Goal: Navigation & Orientation: Find specific page/section

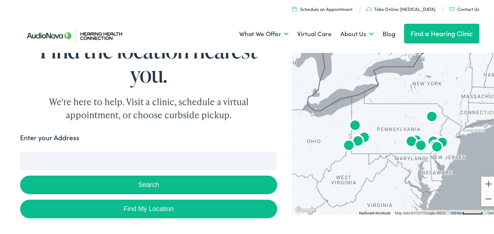
click at [81, 161] on input "Enter your Address" at bounding box center [148, 160] width 257 height 18
click at [75, 164] on input "Enter your Address" at bounding box center [148, 160] width 257 height 18
click at [74, 163] on input "Enter your Address" at bounding box center [148, 160] width 257 height 18
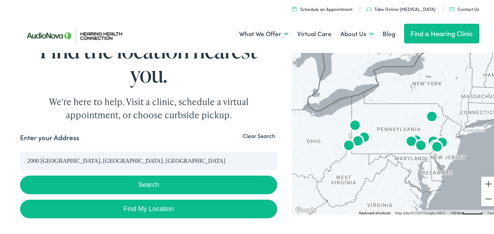
click at [102, 185] on button "Search" at bounding box center [148, 183] width 257 height 19
click at [147, 184] on button "Search" at bounding box center [148, 183] width 257 height 19
click at [143, 185] on button "Search" at bounding box center [148, 183] width 257 height 19
click at [133, 206] on link "Find My Location" at bounding box center [148, 207] width 257 height 19
type input "New York City, New York"
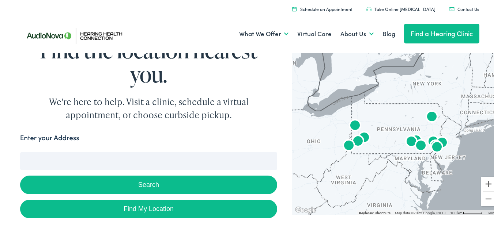
click at [416, 31] on link "Find a Hearing Clinic" at bounding box center [442, 32] width 76 height 20
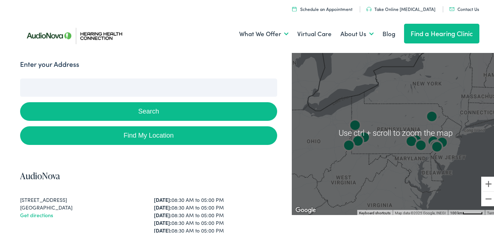
scroll to position [146, 0]
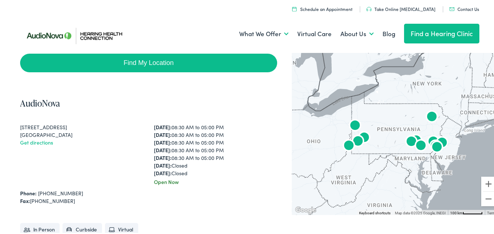
click at [433, 145] on img "AudioNova" at bounding box center [437, 147] width 18 height 18
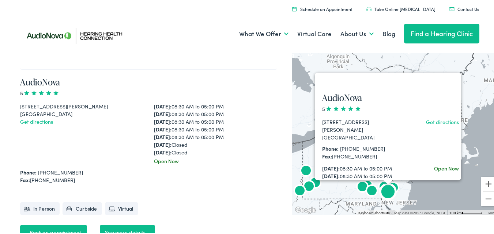
scroll to position [1494, 0]
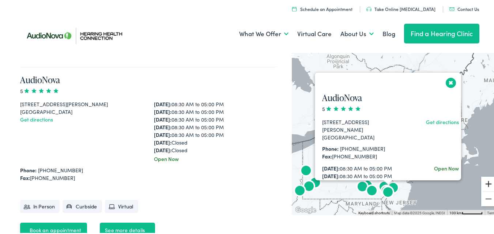
click at [484, 181] on button "Zoom in" at bounding box center [488, 182] width 15 height 15
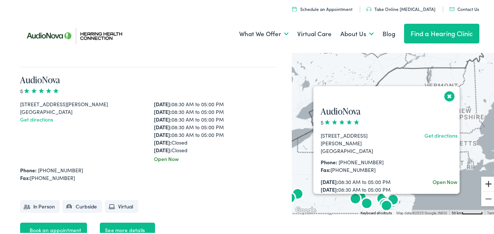
click at [484, 181] on button "Zoom in" at bounding box center [488, 182] width 15 height 15
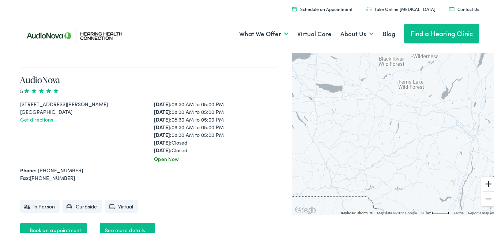
click at [484, 181] on button "Zoom in" at bounding box center [488, 182] width 15 height 15
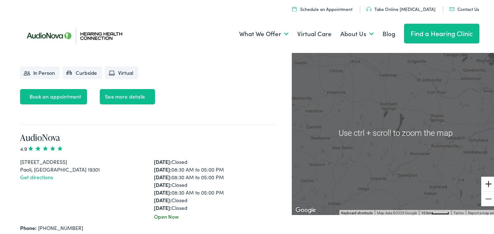
scroll to position [1640, 0]
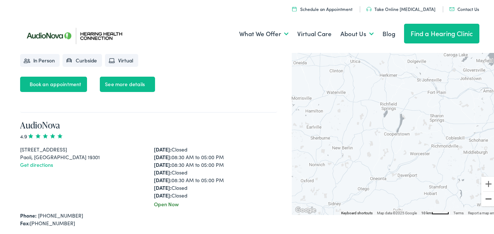
click at [483, 198] on button "Zoom out" at bounding box center [488, 197] width 15 height 15
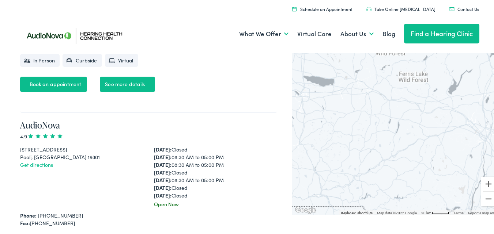
click at [483, 198] on button "Zoom out" at bounding box center [488, 197] width 15 height 15
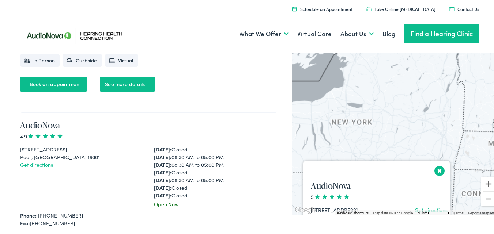
click at [483, 198] on button "Zoom out" at bounding box center [488, 197] width 15 height 15
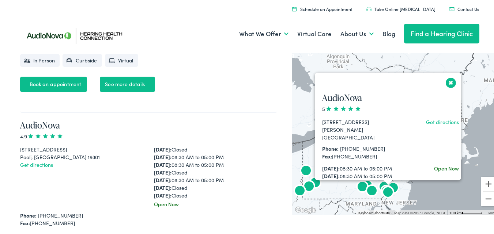
click at [483, 198] on button "Zoom out" at bounding box center [488, 197] width 15 height 15
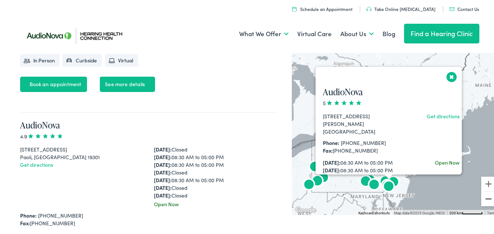
click at [483, 198] on button "Zoom out" at bounding box center [488, 197] width 15 height 15
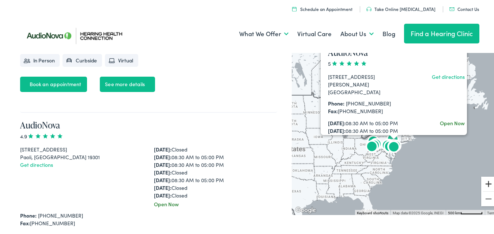
click at [482, 182] on button "Zoom in" at bounding box center [488, 182] width 15 height 15
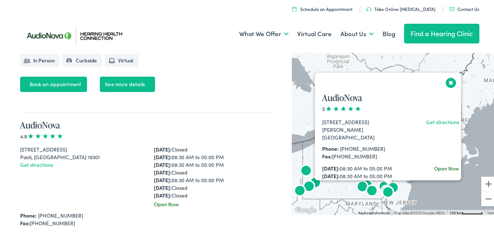
click at [447, 81] on button "Close" at bounding box center [450, 81] width 13 height 13
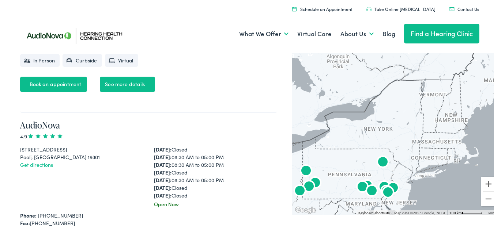
click at [379, 184] on img "AudioNova" at bounding box center [388, 192] width 18 height 18
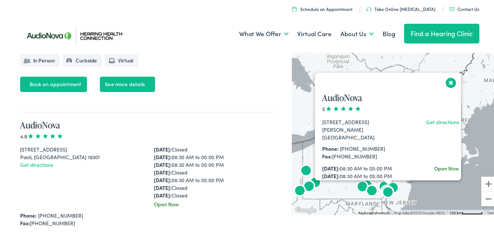
click at [379, 187] on img "AudioNova" at bounding box center [388, 192] width 18 height 18
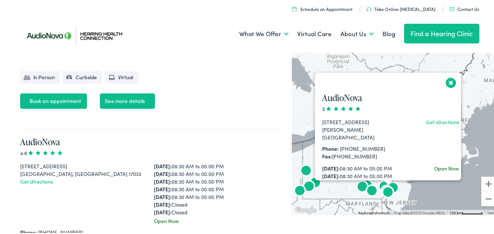
scroll to position [0, 0]
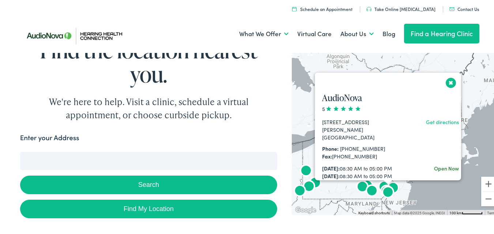
click at [379, 188] on img "AudioNova" at bounding box center [388, 192] width 18 height 18
click at [382, 194] on img "AudioNova" at bounding box center [388, 192] width 18 height 18
click at [389, 185] on img "AudioNova" at bounding box center [388, 192] width 18 height 18
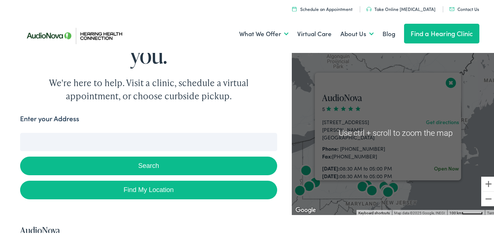
scroll to position [37, 0]
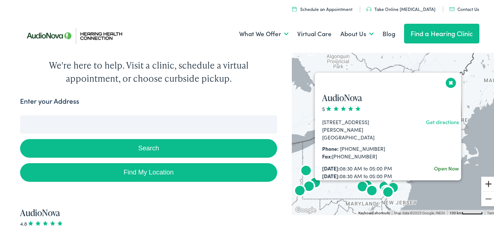
click at [481, 182] on button "Zoom in" at bounding box center [488, 182] width 15 height 15
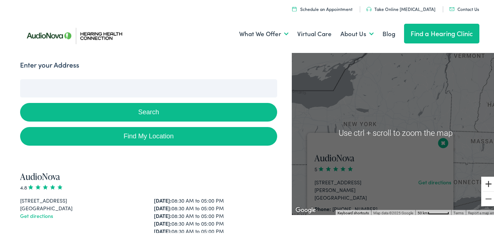
scroll to position [110, 0]
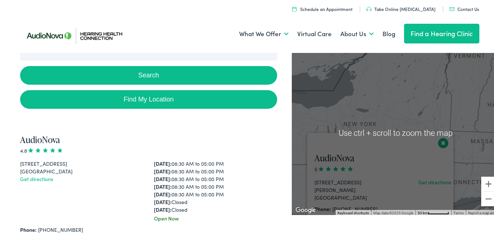
click at [437, 143] on button "Close" at bounding box center [443, 141] width 13 height 13
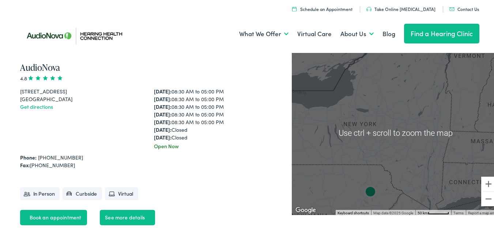
scroll to position [183, 0]
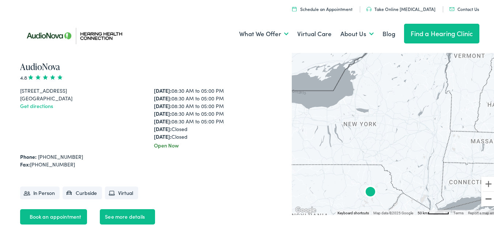
click at [481, 196] on button "Zoom out" at bounding box center [488, 197] width 15 height 15
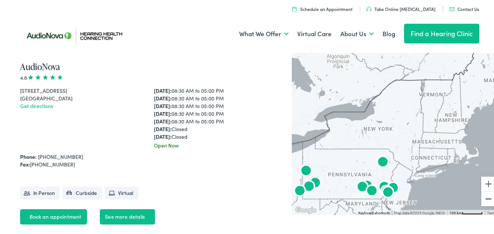
click at [481, 196] on button "Zoom out" at bounding box center [488, 197] width 15 height 15
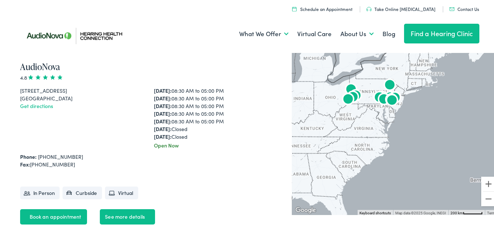
drag, startPoint x: 439, startPoint y: 183, endPoint x: 439, endPoint y: 120, distance: 62.5
click at [439, 120] on div at bounding box center [396, 131] width 208 height 164
click at [483, 181] on button "Zoom in" at bounding box center [488, 182] width 15 height 15
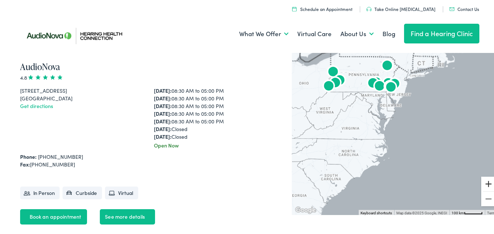
click at [483, 181] on button "Zoom in" at bounding box center [488, 182] width 15 height 15
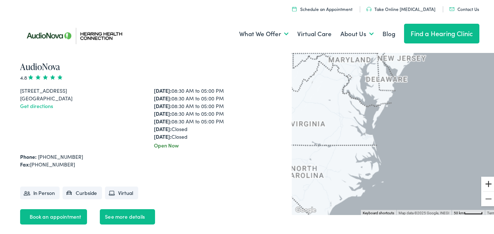
click at [483, 181] on button "Zoom in" at bounding box center [488, 182] width 15 height 15
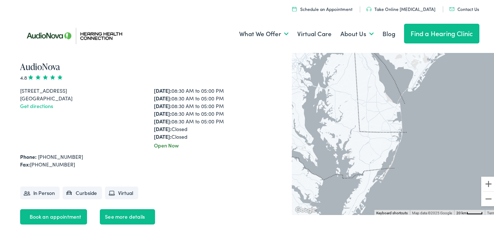
drag, startPoint x: 427, startPoint y: 120, endPoint x: 427, endPoint y: 209, distance: 89.2
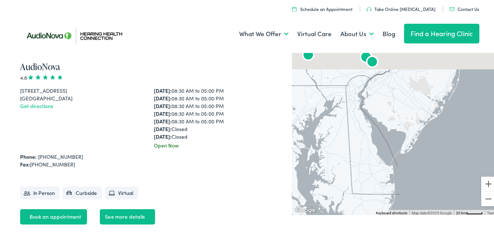
drag, startPoint x: 428, startPoint y: 139, endPoint x: 421, endPoint y: 232, distance: 93.1
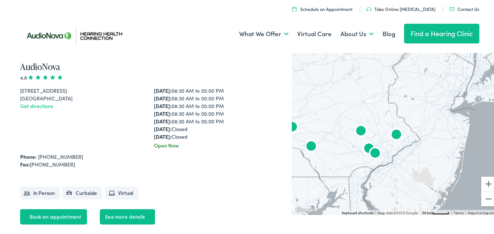
drag, startPoint x: 392, startPoint y: 198, endPoint x: 394, endPoint y: 208, distance: 9.6
click at [394, 208] on div at bounding box center [396, 131] width 208 height 164
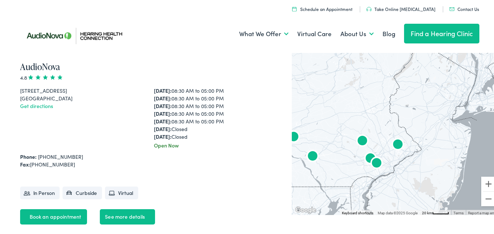
click at [394, 143] on img "AudioNova" at bounding box center [398, 144] width 18 height 18
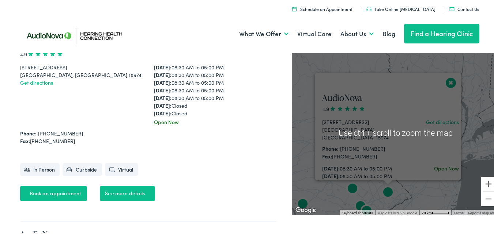
scroll to position [2068, 0]
